Goal: Information Seeking & Learning: Understand process/instructions

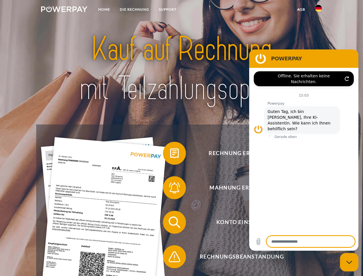
click at [64, 10] on img at bounding box center [64, 9] width 46 height 6
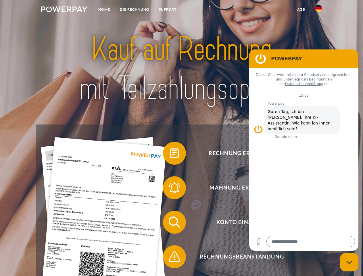
click at [319, 10] on img at bounding box center [318, 8] width 7 height 7
click at [301, 9] on link "agb" at bounding box center [302, 9] width 18 height 10
click at [170, 154] on span at bounding box center [166, 153] width 29 height 29
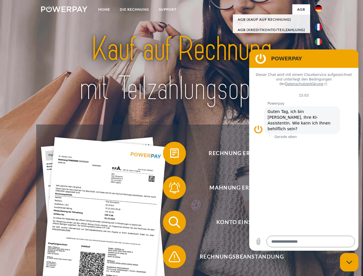
click at [170, 189] on span at bounding box center [166, 187] width 29 height 29
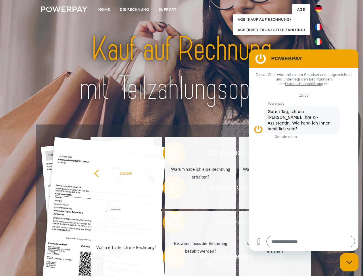
click at [170, 223] on link "Bis wann muss die Rechnung bezahlt werden?" at bounding box center [201, 247] width 72 height 72
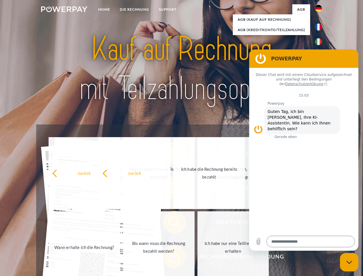
click at [170, 258] on span at bounding box center [166, 256] width 29 height 29
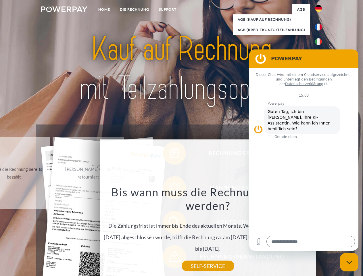
click at [349, 262] on icon "Messaging-Fenster schließen" at bounding box center [350, 263] width 6 height 4
type textarea "*"
